Goal: Information Seeking & Learning: Compare options

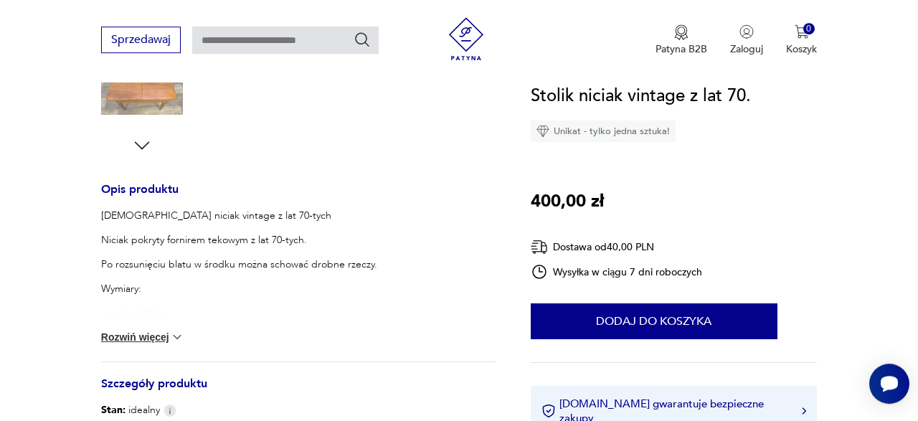
scroll to position [611, 0]
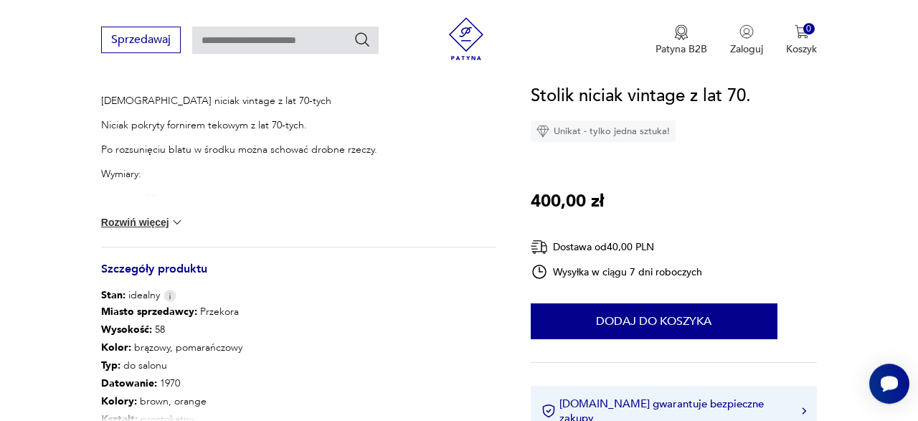
click at [151, 220] on button "Rozwiń więcej" at bounding box center [142, 222] width 83 height 14
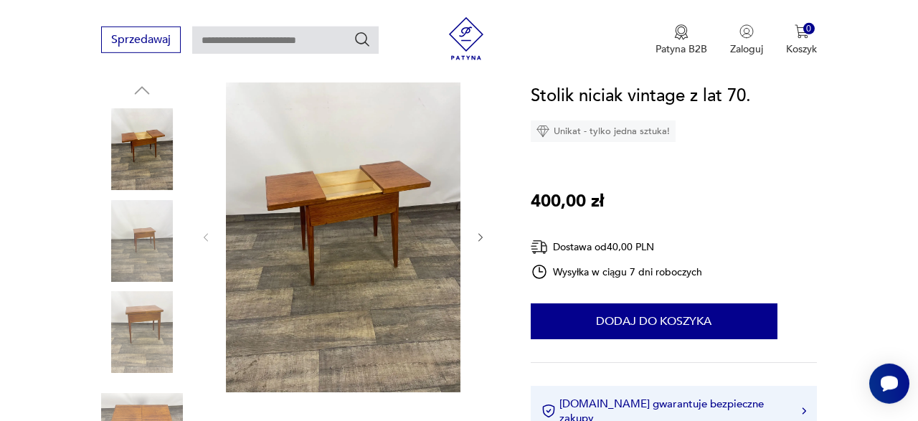
scroll to position [0, 0]
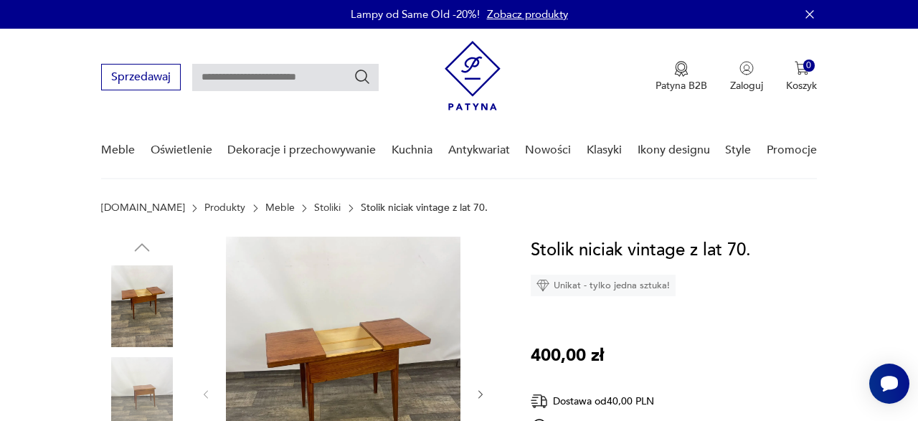
click at [314, 207] on link "Stoliki" at bounding box center [327, 207] width 27 height 11
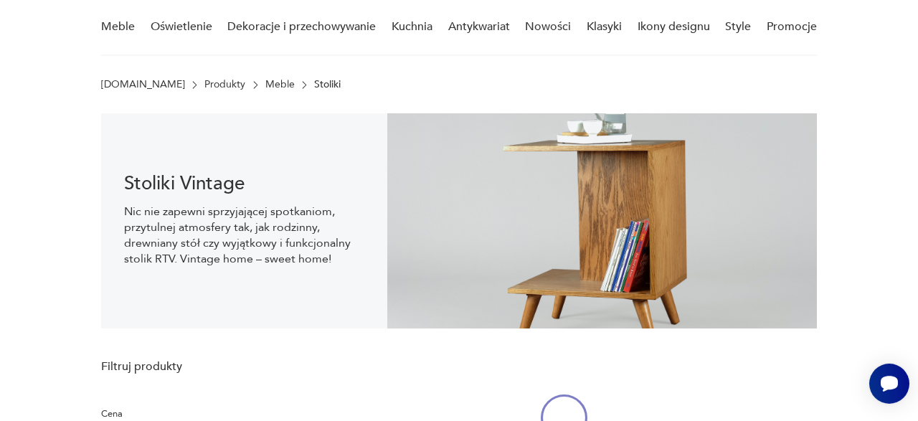
scroll to position [222, 0]
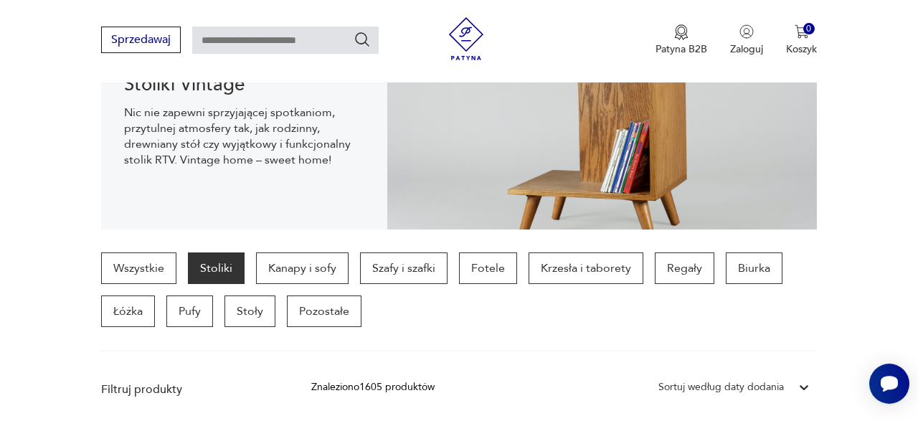
click at [292, 207] on div "Stoliki Vintage Nic nie zapewni sprzyjającej spotkaniom, przytulnej atmosfery t…" at bounding box center [244, 121] width 286 height 215
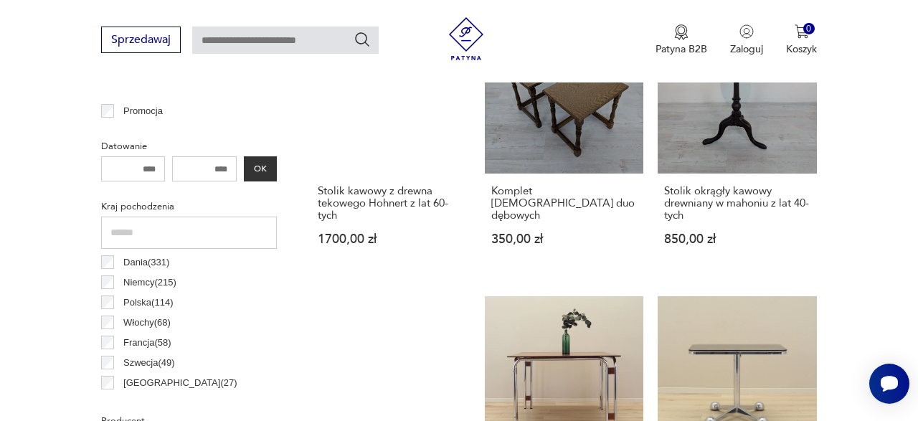
scroll to position [495, 0]
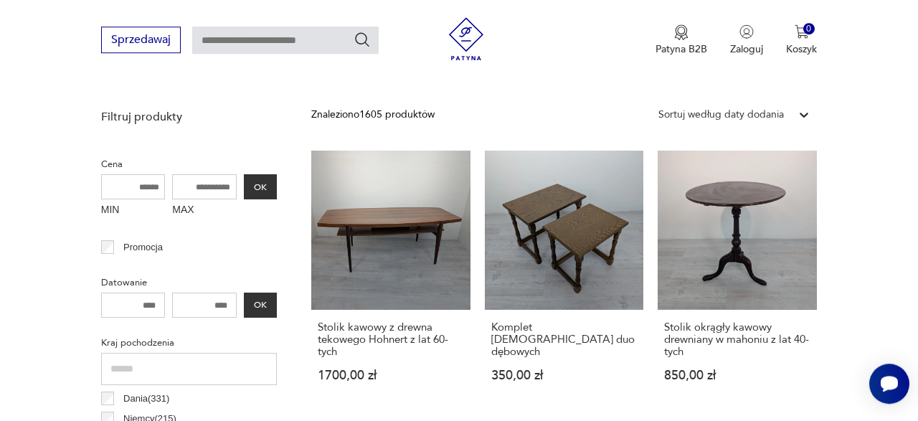
click at [760, 105] on div "Sortuj według daty dodania" at bounding box center [721, 114] width 140 height 19
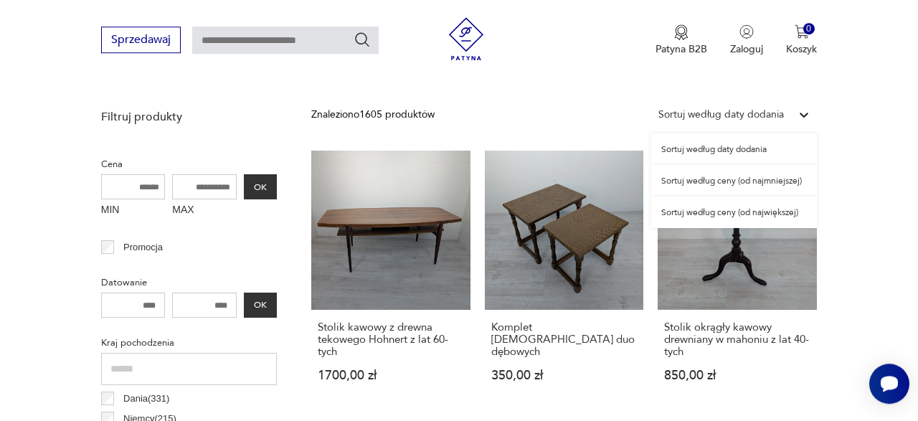
click at [725, 182] on div "Sortuj według ceny (od najmniejszej)" at bounding box center [734, 181] width 166 height 32
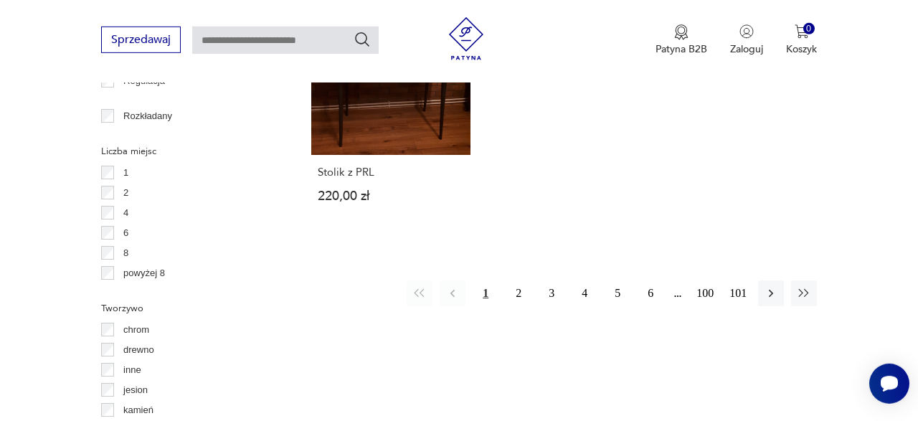
scroll to position [2045, 0]
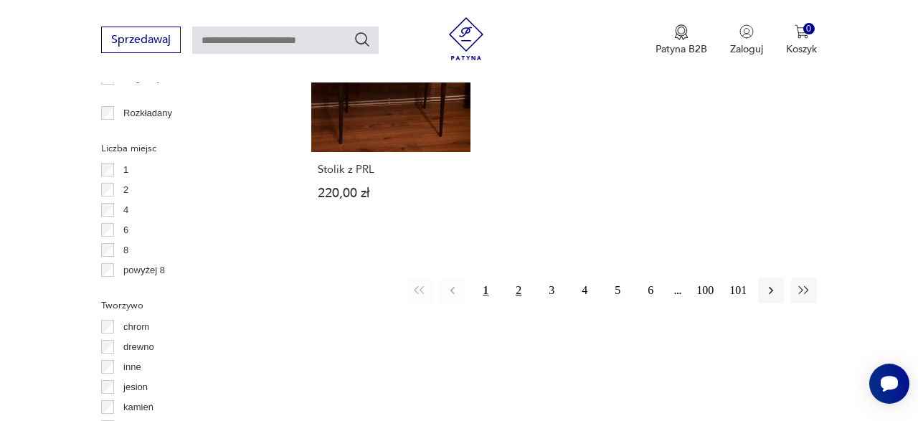
click at [515, 278] on button "2" at bounding box center [519, 291] width 26 height 26
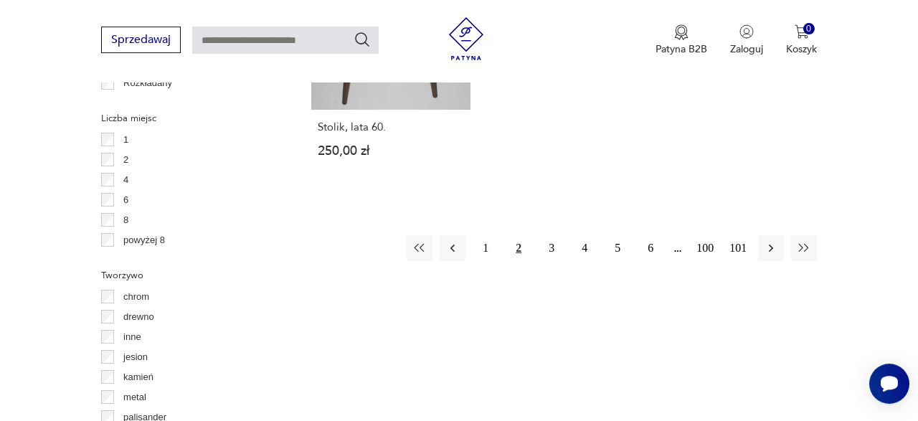
scroll to position [2079, 0]
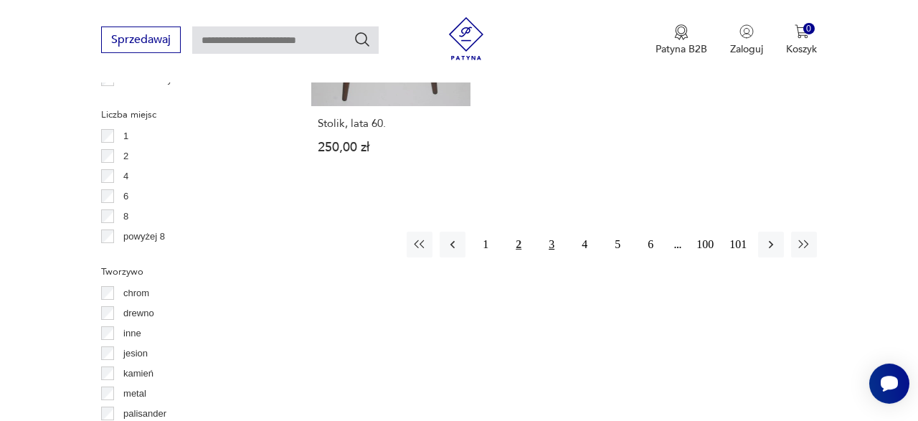
click at [549, 232] on button "3" at bounding box center [552, 245] width 26 height 26
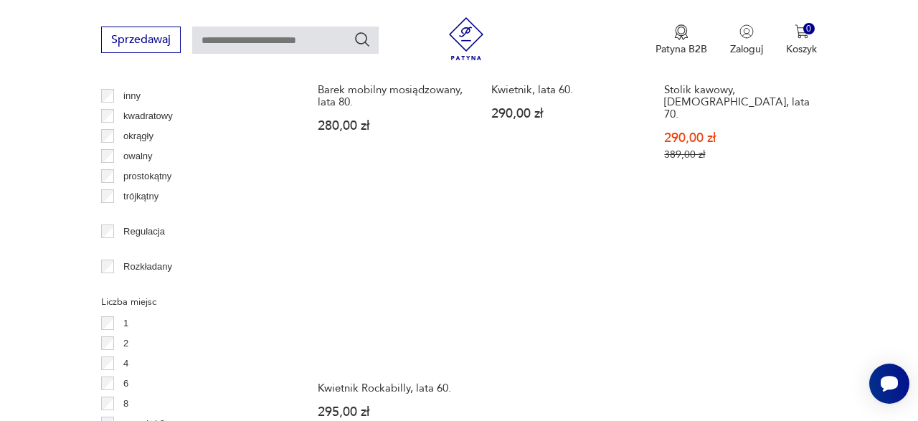
scroll to position [2179, 0]
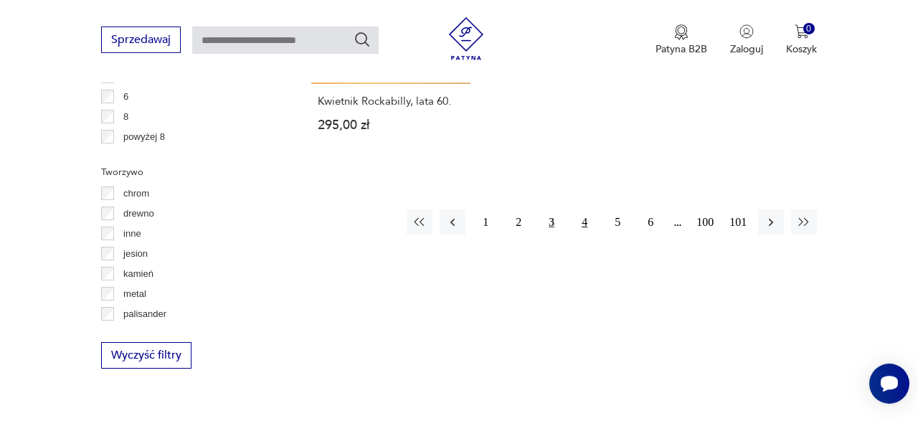
click at [577, 209] on button "4" at bounding box center [585, 222] width 26 height 26
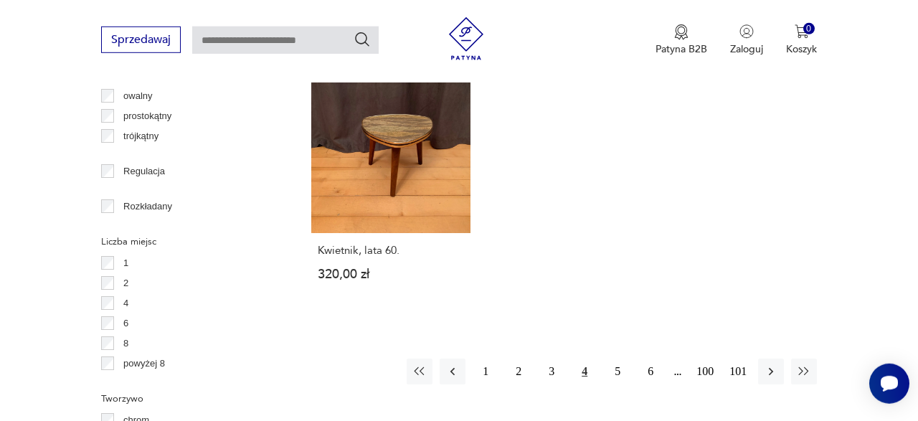
scroll to position [2048, 0]
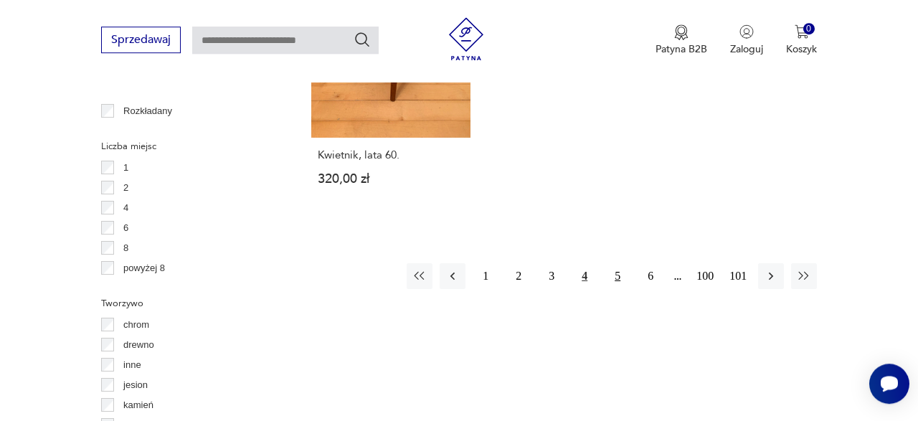
click at [618, 275] on button "5" at bounding box center [618, 276] width 26 height 26
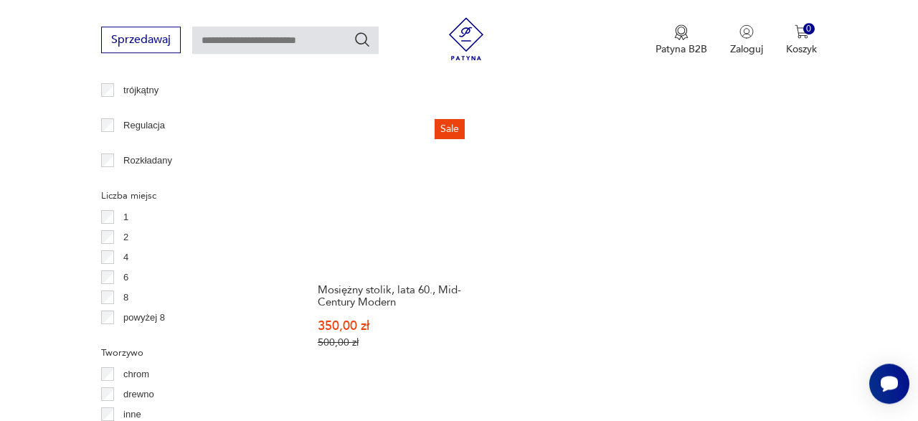
scroll to position [2057, 0]
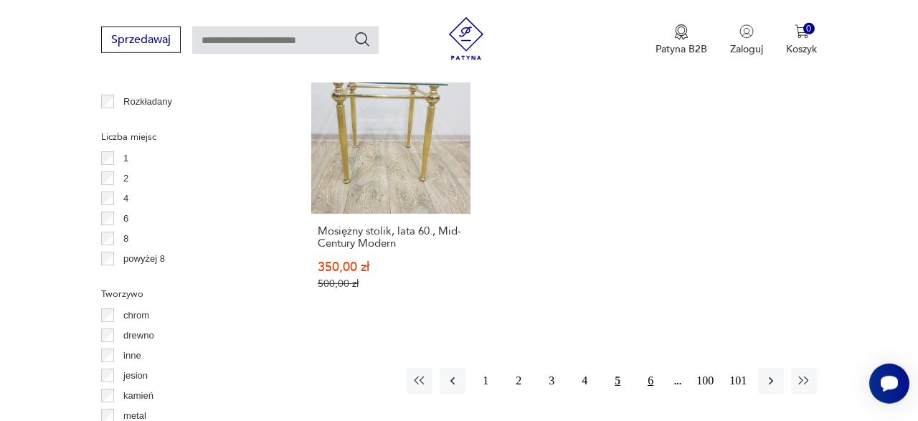
click at [649, 368] on button "6" at bounding box center [651, 381] width 26 height 26
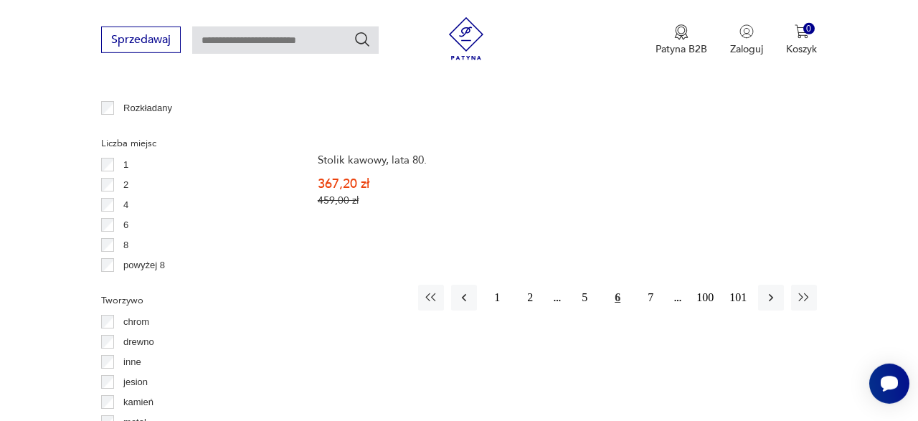
scroll to position [2053, 0]
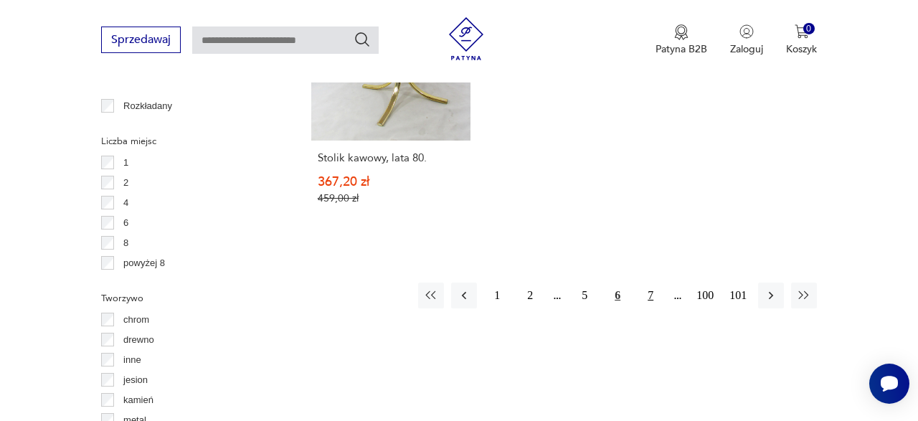
click at [644, 283] on button "7" at bounding box center [651, 296] width 26 height 26
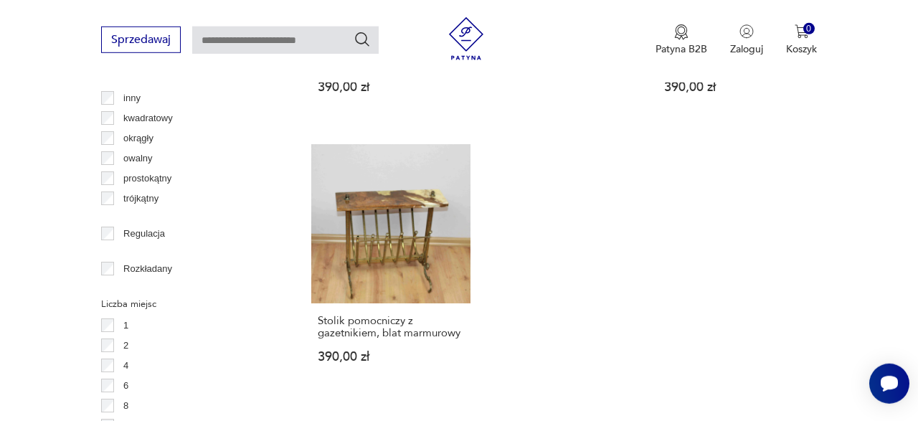
scroll to position [2091, 0]
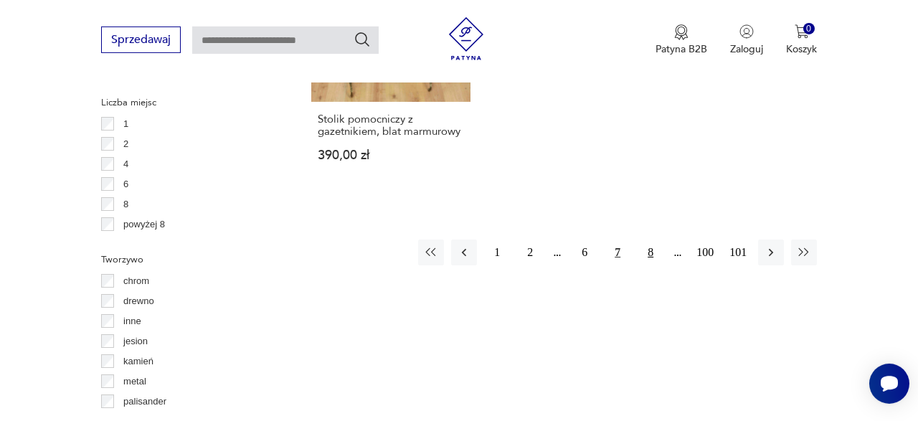
click at [653, 240] on button "8" at bounding box center [651, 253] width 26 height 26
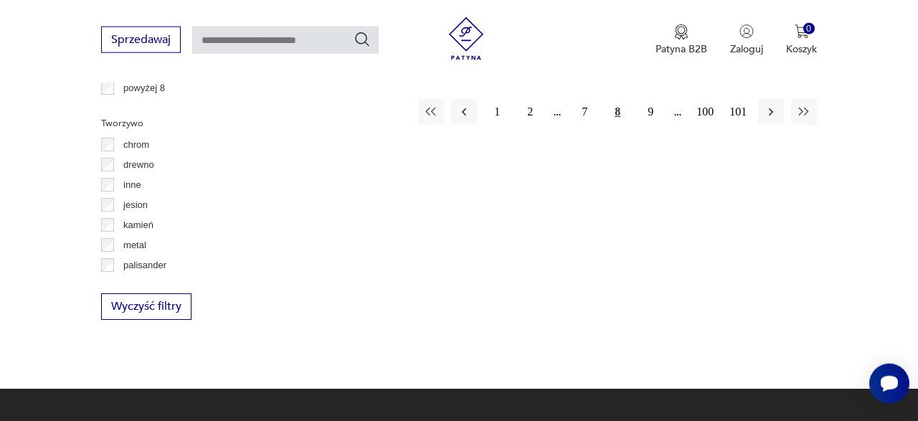
scroll to position [2058, 0]
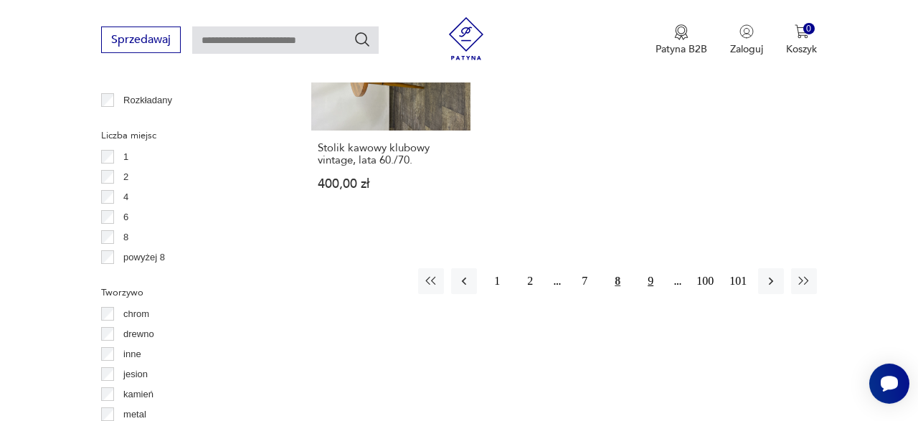
click at [658, 268] on button "9" at bounding box center [651, 281] width 26 height 26
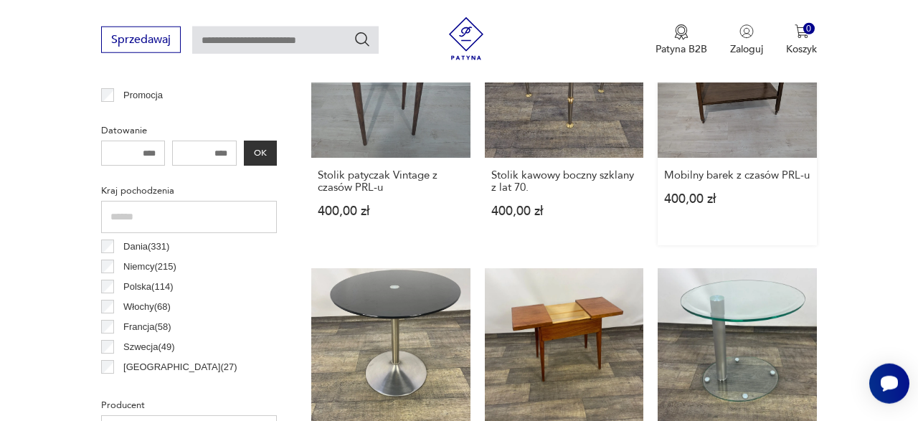
scroll to position [646, 0]
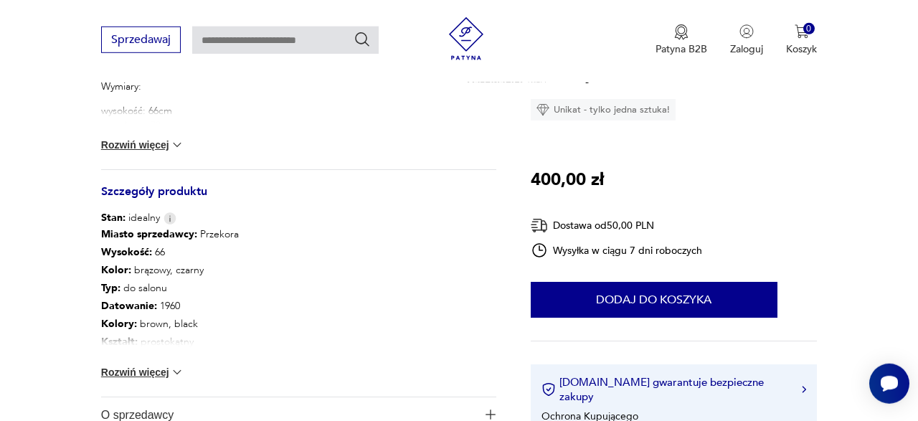
click at [190, 369] on div "Miasto sprzedawcy : Przekora Wysokość : 66 Kolor: brązowy, czarny Typ : do salo…" at bounding box center [298, 310] width 395 height 171
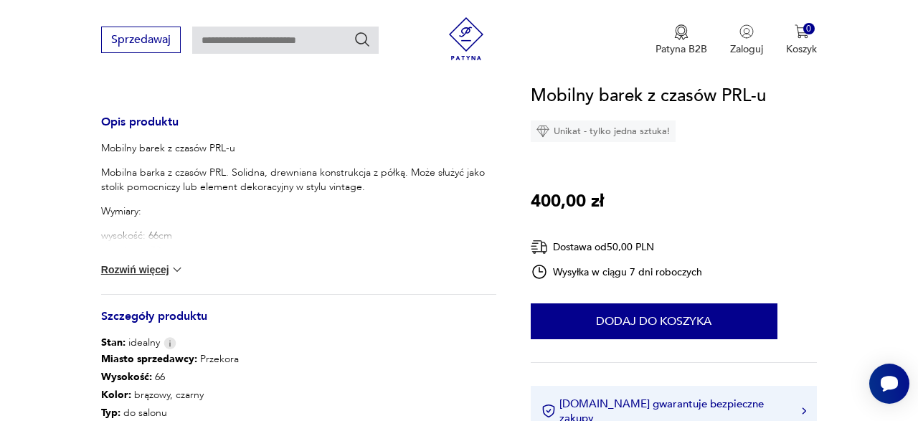
click at [171, 263] on button "Rozwiń więcej" at bounding box center [142, 269] width 83 height 14
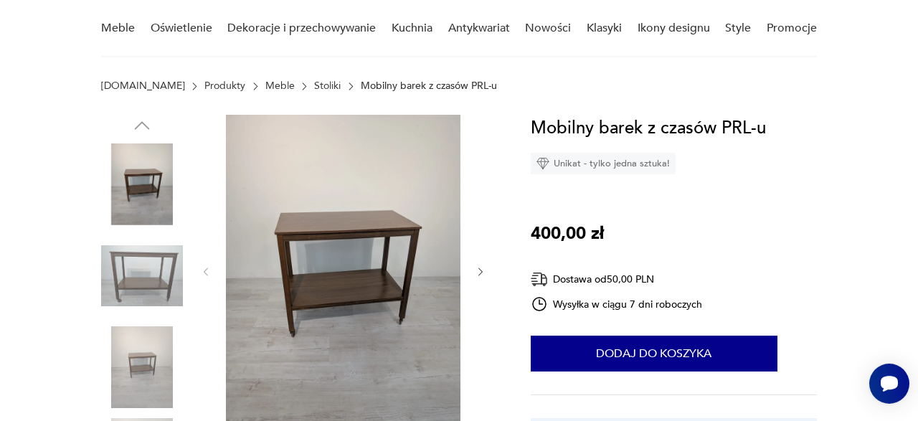
scroll to position [0, 0]
